Goal: Task Accomplishment & Management: Use online tool/utility

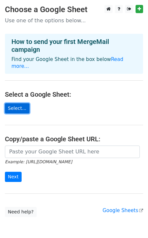
click at [20, 104] on link "Select..." at bounding box center [17, 108] width 25 height 10
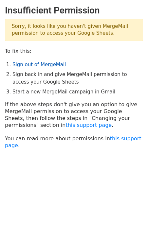
click at [44, 65] on link "Sign out of MergeMail" at bounding box center [38, 65] width 53 height 6
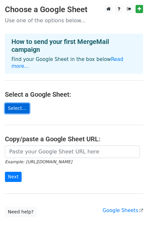
click at [25, 103] on link "Select..." at bounding box center [17, 108] width 25 height 10
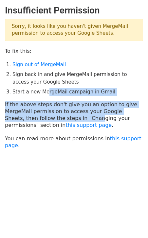
drag, startPoint x: 46, startPoint y: 93, endPoint x: 62, endPoint y: 119, distance: 30.6
click at [62, 119] on main "Insufficient Permission Sorry, it looks like you haven't given MergeMail permis…" at bounding box center [74, 77] width 148 height 144
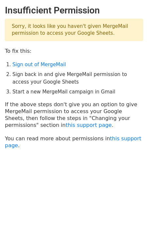
click at [72, 129] on main "Insufficient Permission Sorry, it looks like you haven't given MergeMail permis…" at bounding box center [74, 77] width 148 height 144
